Goal: Transaction & Acquisition: Purchase product/service

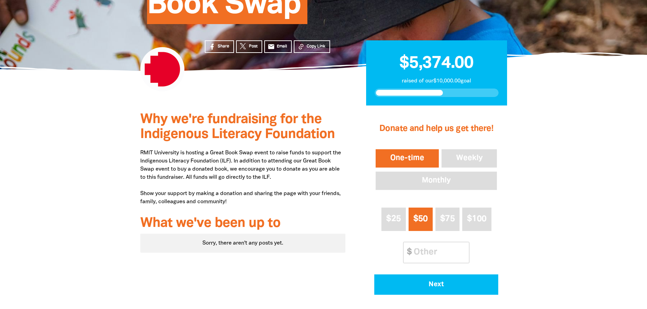
scroll to position [208, 0]
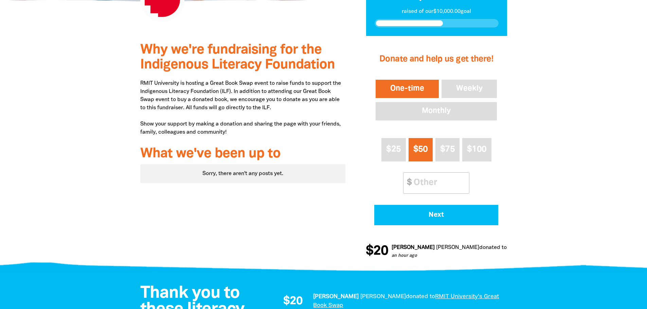
click at [435, 186] on input "Other Amount" at bounding box center [439, 183] width 60 height 21
drag, startPoint x: 430, startPoint y: 182, endPoint x: 399, endPoint y: 181, distance: 30.6
click at [399, 181] on div "$25 $50 $75 $100 Other Amount $ 150" at bounding box center [436, 165] width 124 height 61
type input "1"
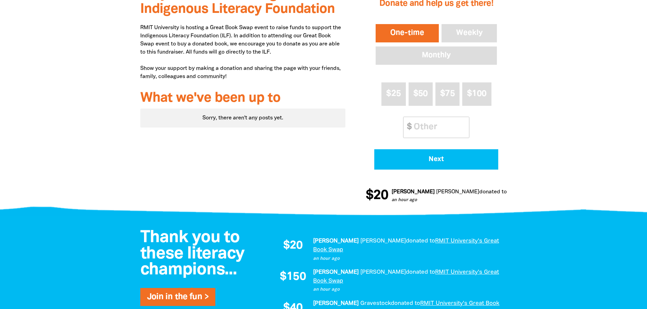
scroll to position [242, 0]
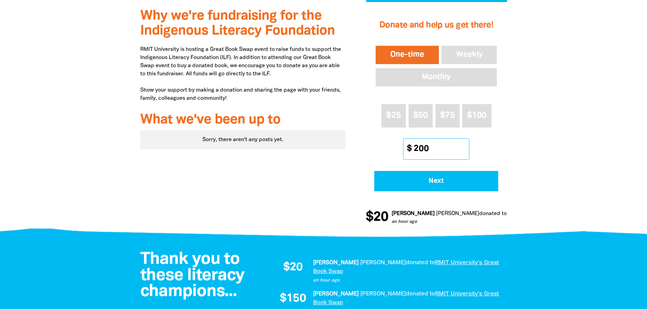
click at [417, 150] on input "200" at bounding box center [439, 149] width 60 height 21
click at [413, 147] on input "200" at bounding box center [439, 149] width 60 height 21
type input "200"
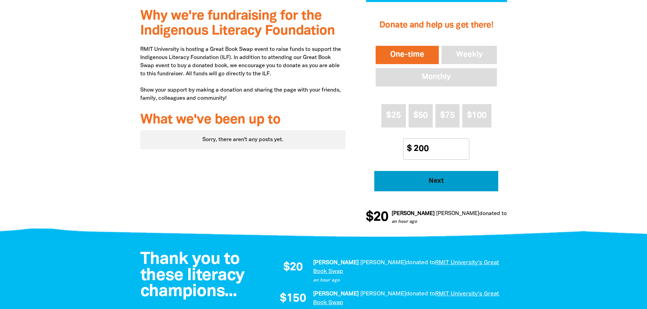
click at [447, 176] on button "Next" at bounding box center [436, 181] width 124 height 20
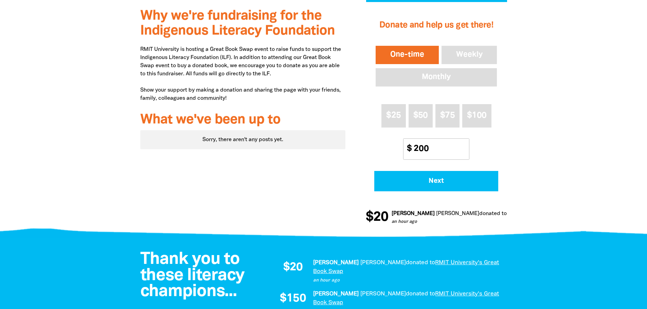
select select "AU"
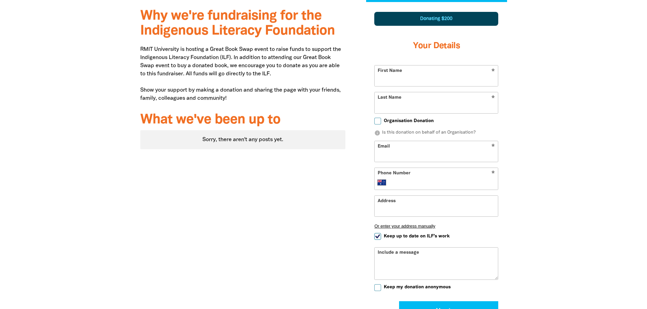
scroll to position [236, 0]
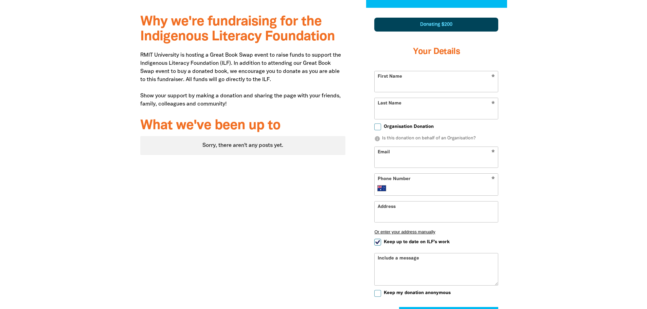
click at [425, 83] on input "First Name" at bounding box center [436, 81] width 123 height 21
type input "Cath"
type input "Doe"
type input "[EMAIL_ADDRESS][DOMAIN_NAME]"
type input "0435 774 114"
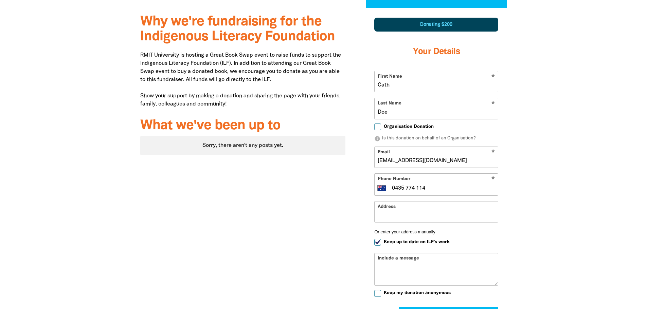
type input "[STREET_ADDRESS]"
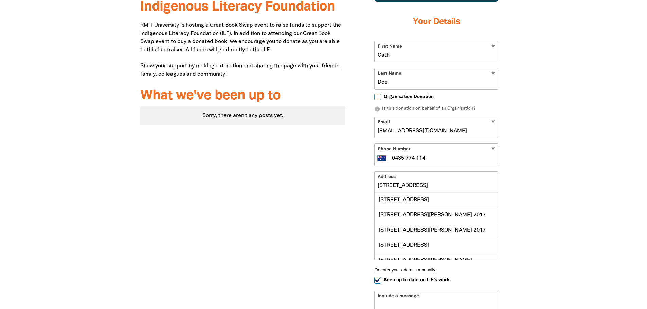
scroll to position [338, 0]
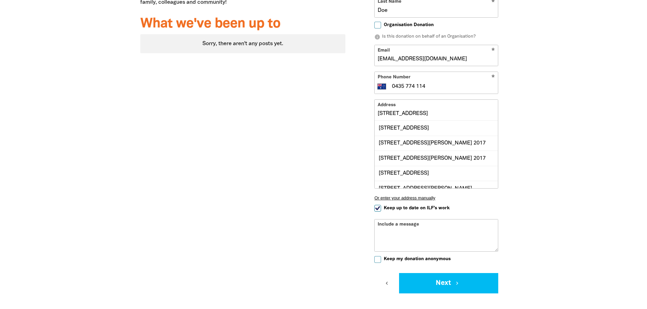
click at [384, 210] on span "Keep up to date on ILF's work" at bounding box center [417, 208] width 66 height 6
click at [381, 210] on input "Keep up to date on ILF's work" at bounding box center [377, 208] width 7 height 7
checkbox input "false"
click at [441, 280] on button "Next chevron_right" at bounding box center [448, 283] width 99 height 20
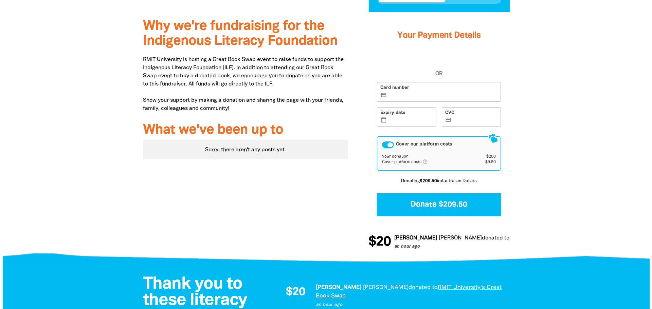
scroll to position [196, 0]
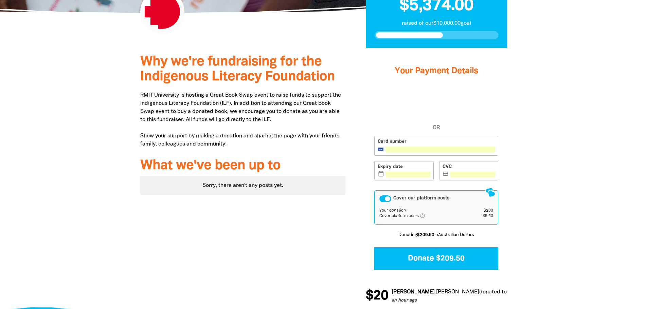
click at [384, 201] on div "Cover our platform costs" at bounding box center [385, 199] width 12 height 7
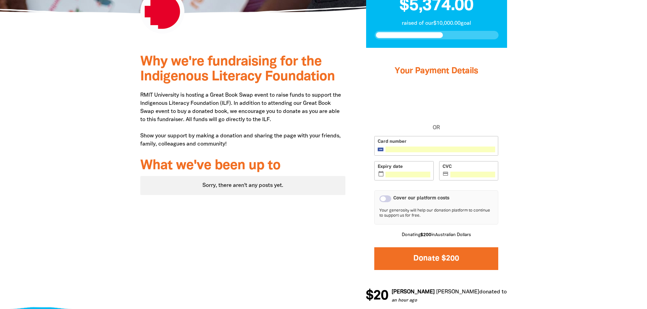
click at [462, 256] on button "Donate $200" at bounding box center [436, 259] width 124 height 23
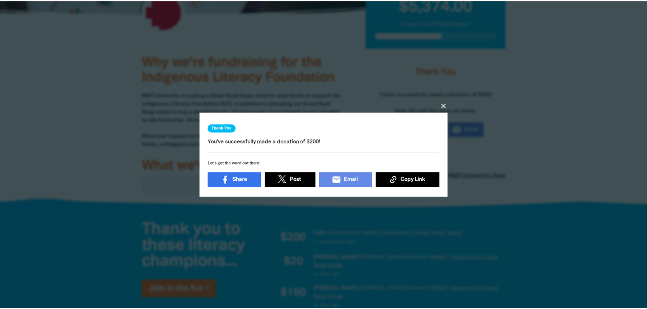
scroll to position [2, 0]
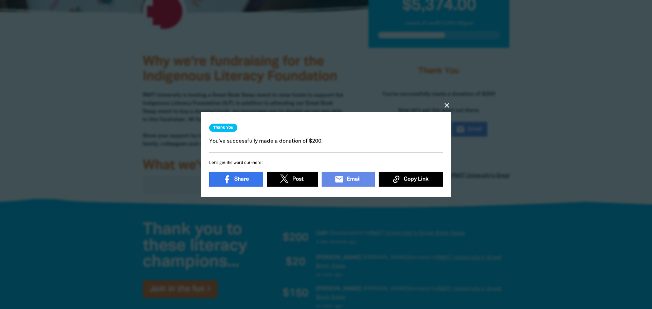
click at [449, 102] on icon "close" at bounding box center [447, 105] width 8 height 8
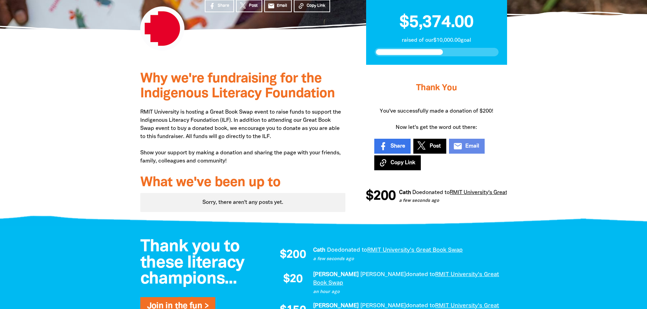
scroll to position [94, 0]
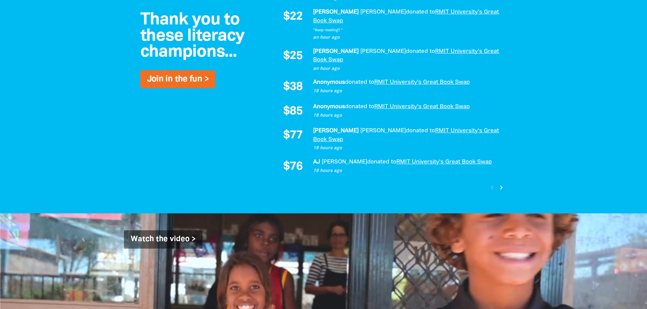
scroll to position [543, 0]
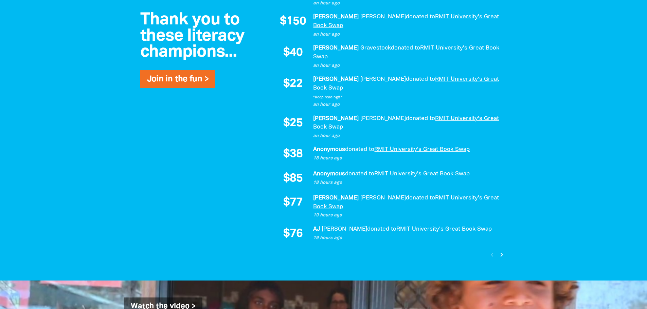
click at [498, 251] on icon "chevron_right" at bounding box center [501, 255] width 8 height 8
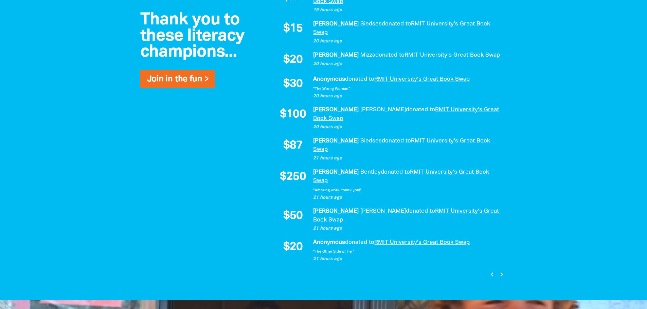
scroll to position [479, 0]
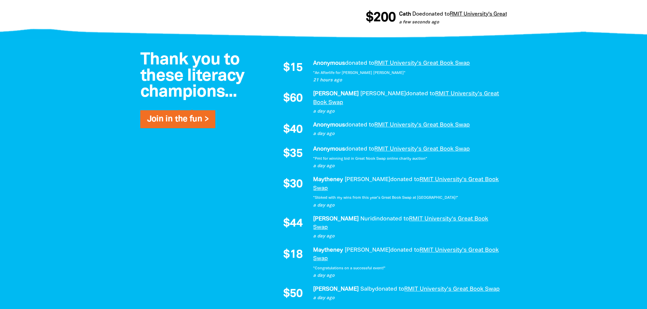
scroll to position [431, 0]
